Goal: Task Accomplishment & Management: Manage account settings

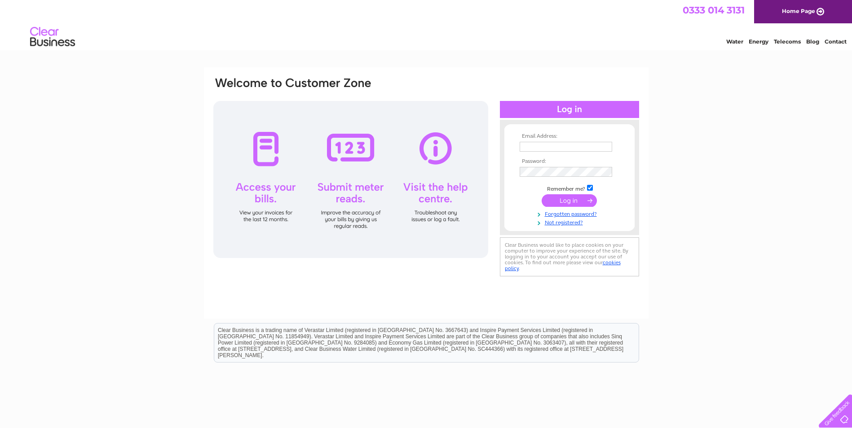
type input "tomhatfield2012@gmail.com"
click at [565, 201] on input "submit" at bounding box center [568, 200] width 55 height 13
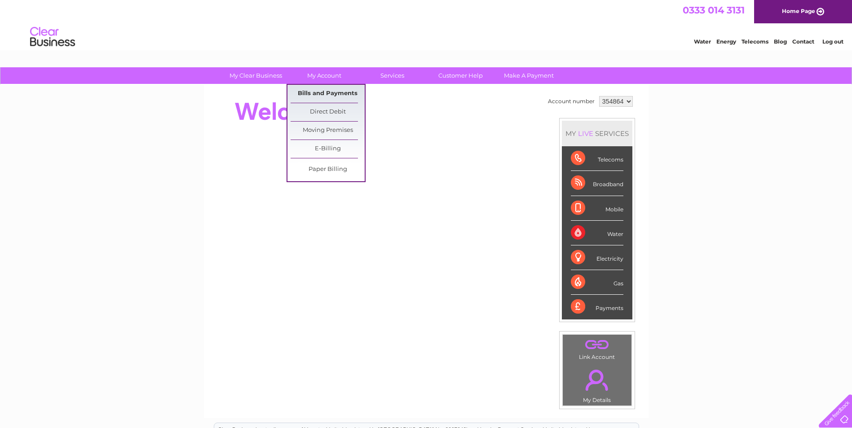
click at [330, 91] on link "Bills and Payments" at bounding box center [327, 94] width 74 height 18
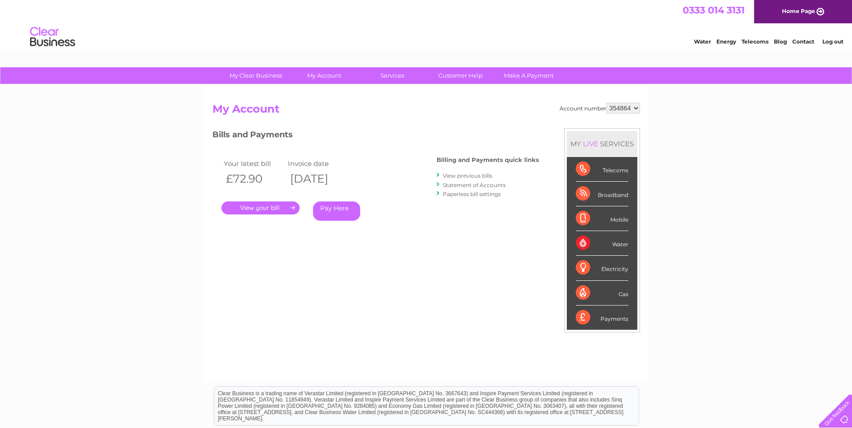
click at [247, 206] on link "." at bounding box center [260, 208] width 78 height 13
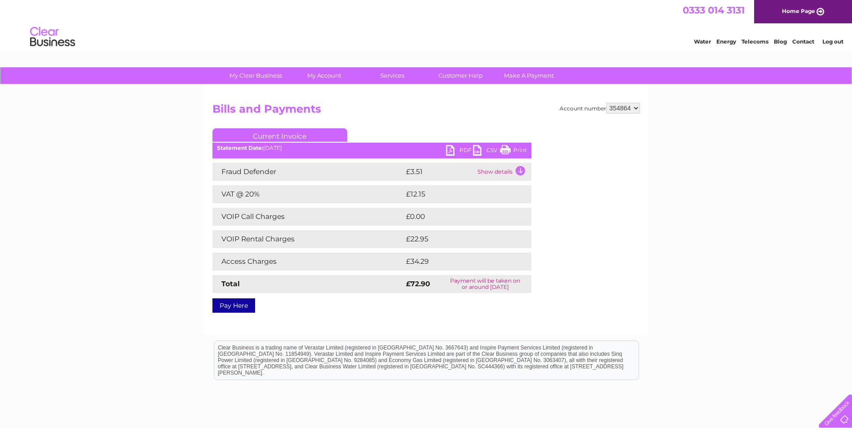
click at [460, 150] on link "PDF" at bounding box center [459, 151] width 27 height 13
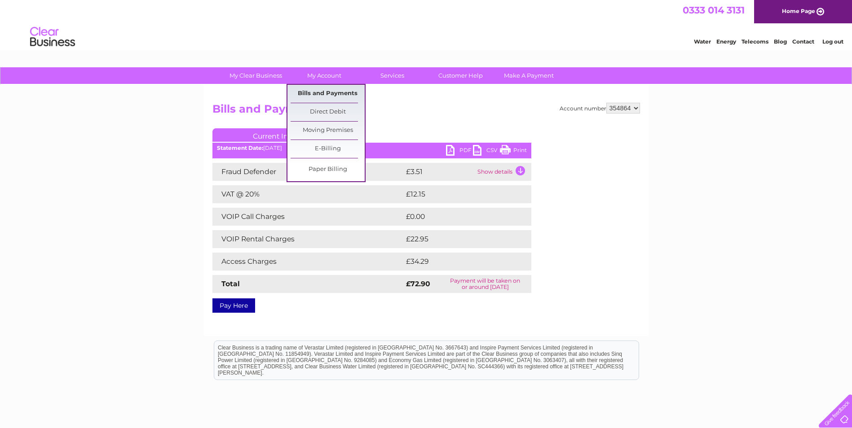
click at [334, 93] on link "Bills and Payments" at bounding box center [327, 94] width 74 height 18
click at [319, 89] on link "Bills and Payments" at bounding box center [327, 94] width 74 height 18
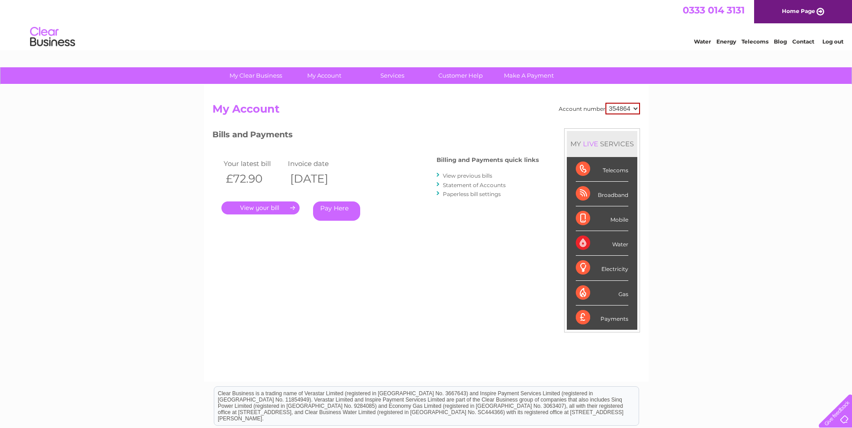
click at [475, 174] on link "View previous bills" at bounding box center [467, 175] width 49 height 7
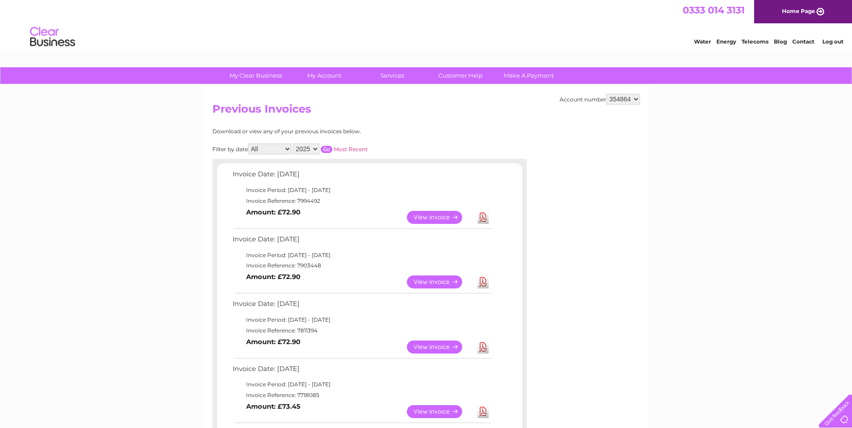
click at [429, 281] on link "View" at bounding box center [440, 282] width 66 height 13
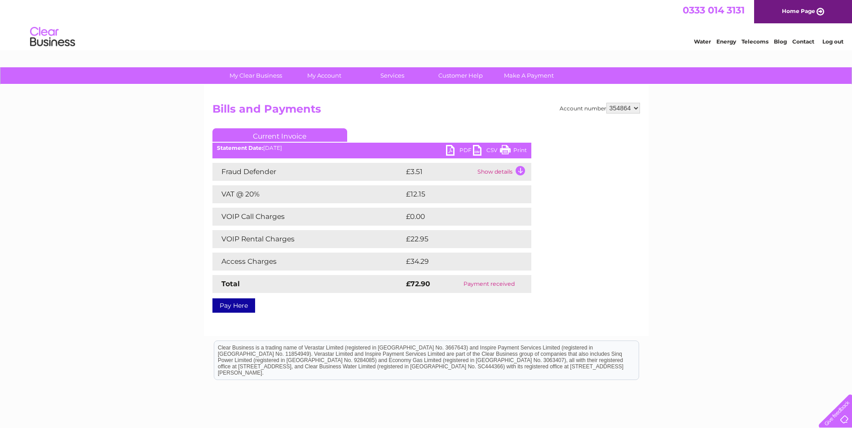
click at [457, 147] on link "PDF" at bounding box center [459, 151] width 27 height 13
